Goal: Information Seeking & Learning: Compare options

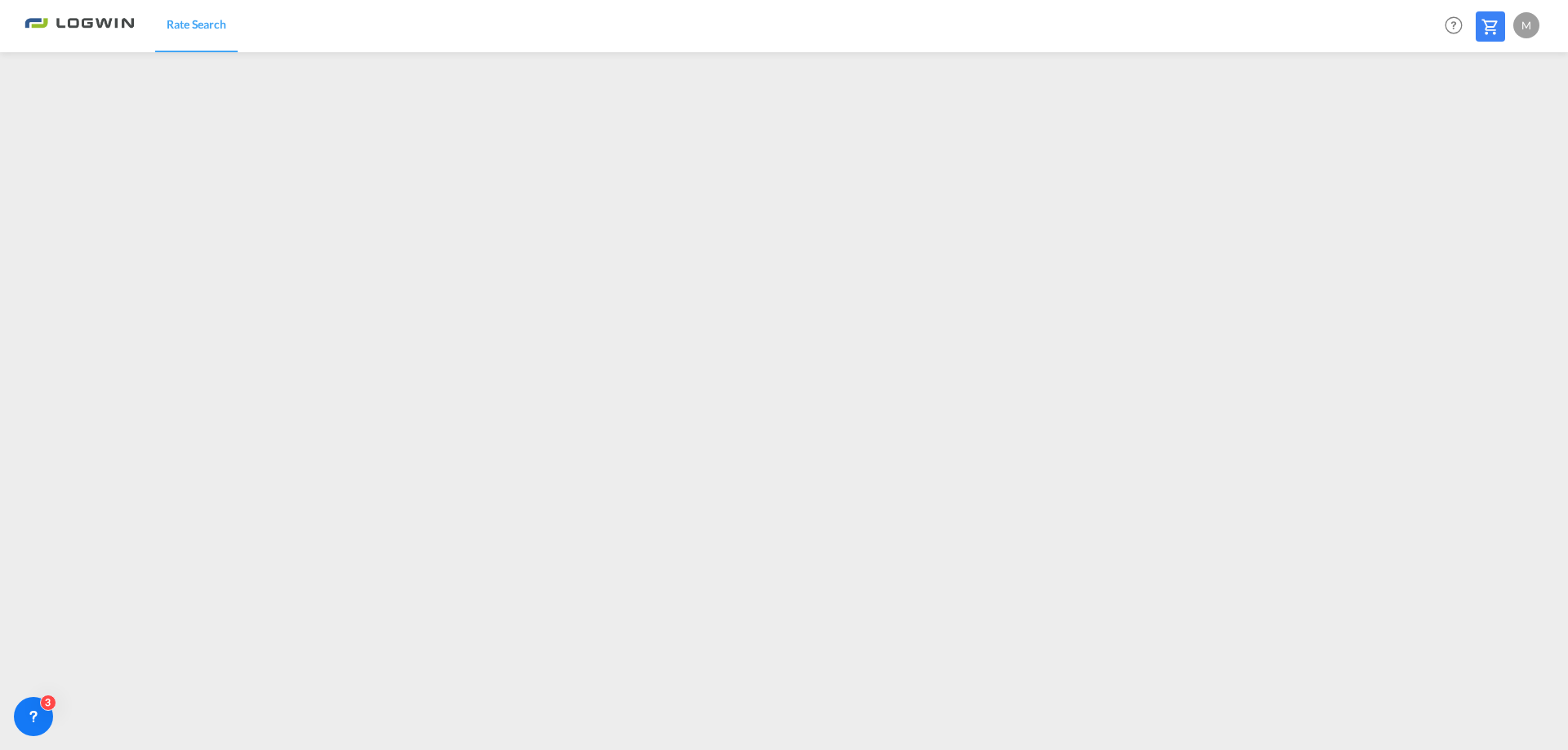
click at [1524, 21] on div "M" at bounding box center [1525, 25] width 26 height 26
click at [1495, 128] on button "Logout" at bounding box center [1507, 125] width 106 height 33
